Goal: Use online tool/utility: Utilize a website feature to perform a specific function

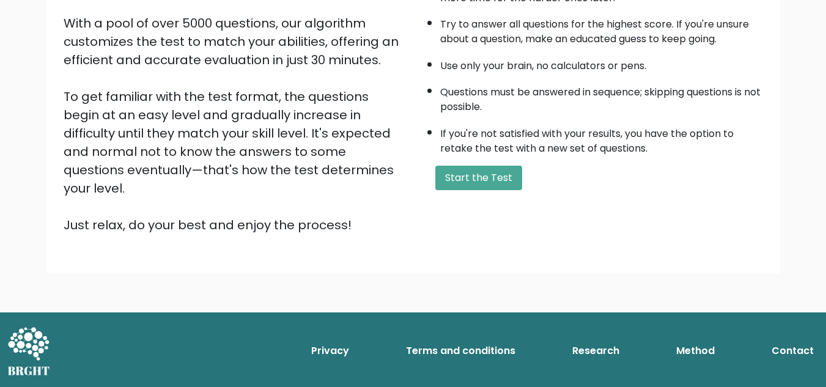
scroll to position [287, 0]
click at [435, 166] on button "Start the Test" at bounding box center [478, 178] width 87 height 24
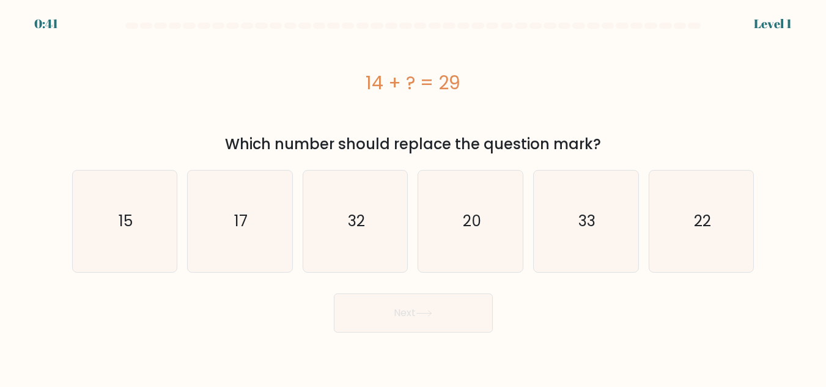
scroll to position [308, 0]
